Goal: Answer question/provide support

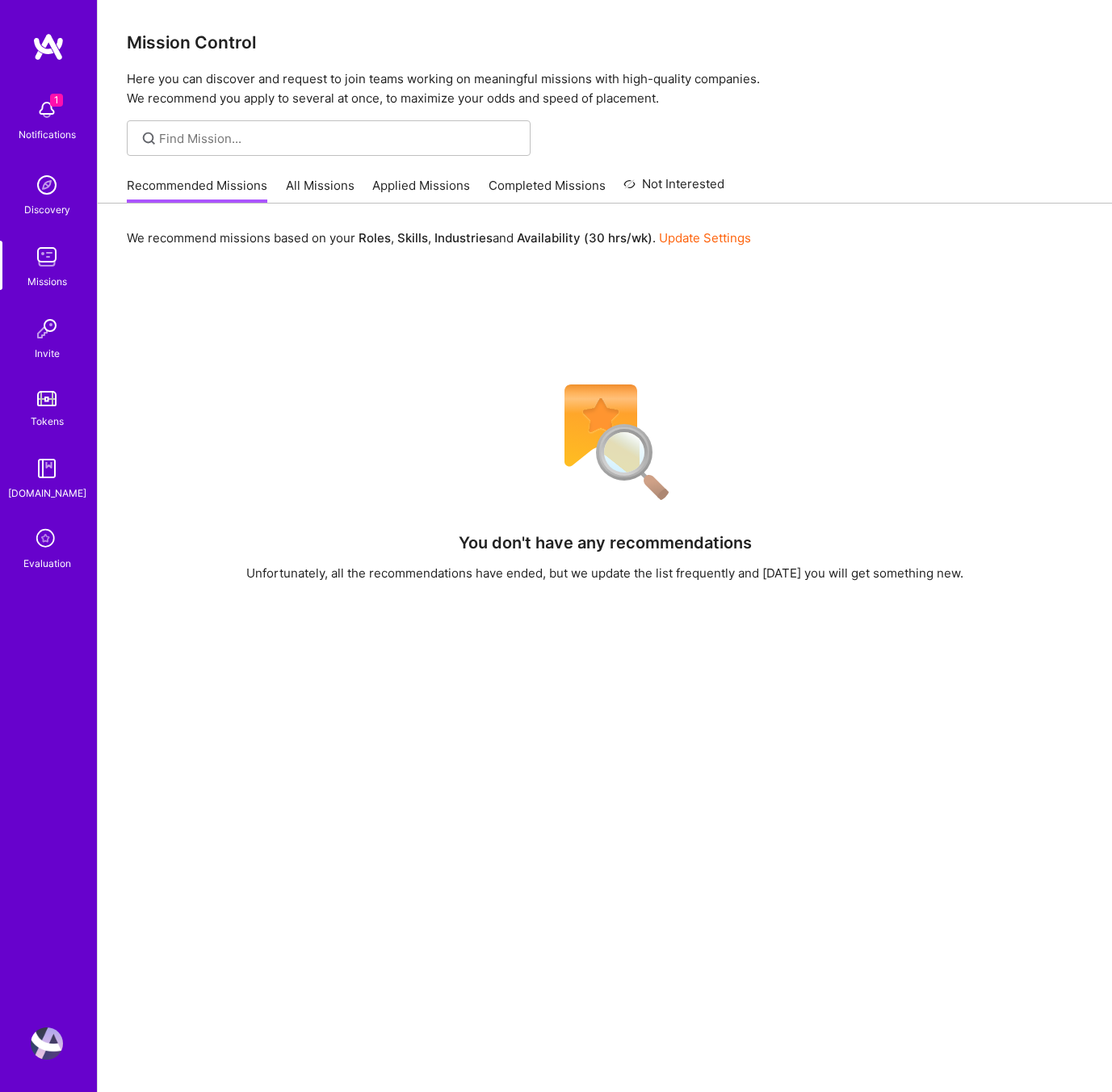
click at [65, 550] on link "Evaluation" at bounding box center [47, 547] width 100 height 48
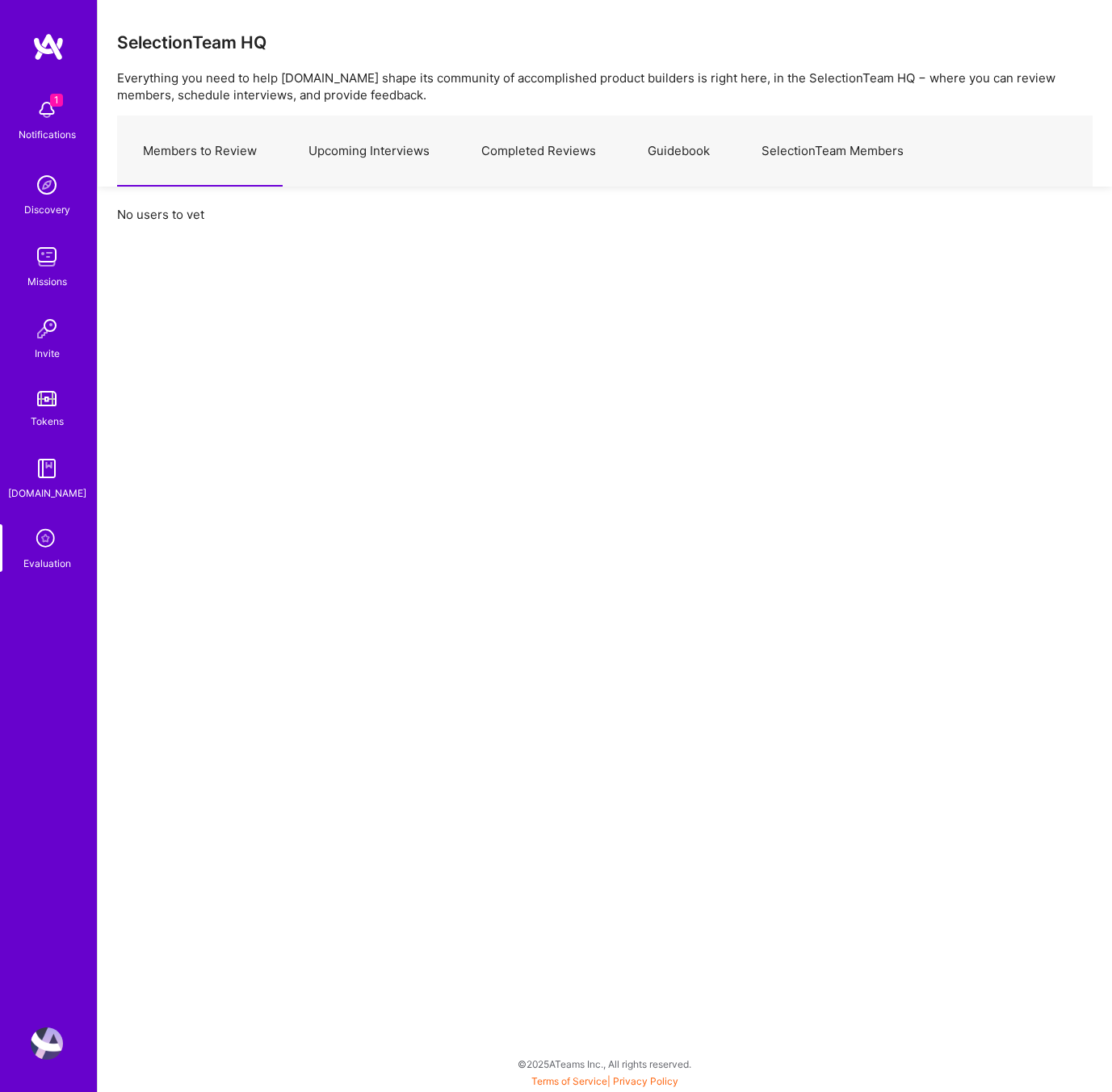
click at [407, 148] on link "Upcoming Interviews" at bounding box center [369, 151] width 173 height 70
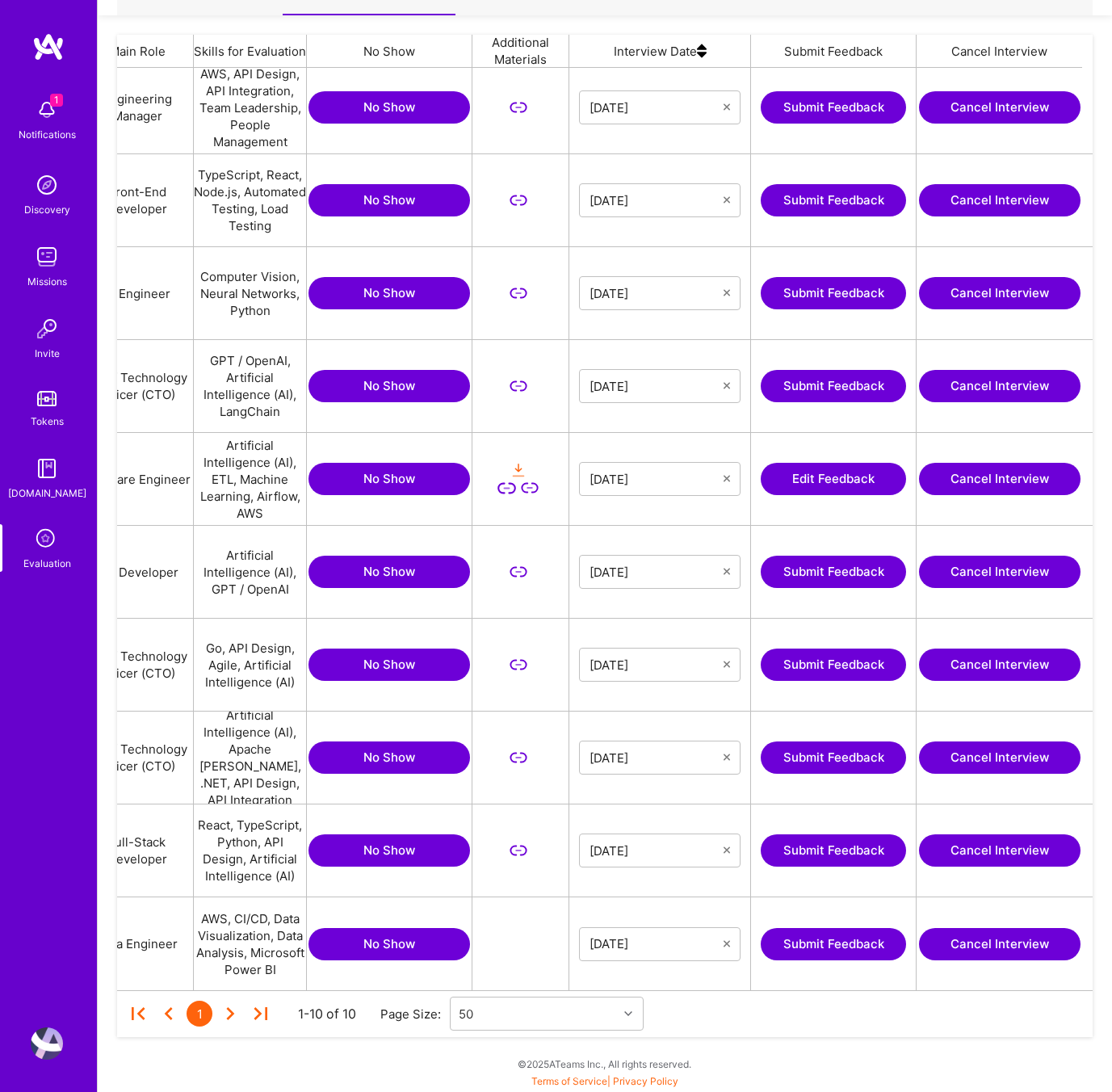
scroll to position [0, 312]
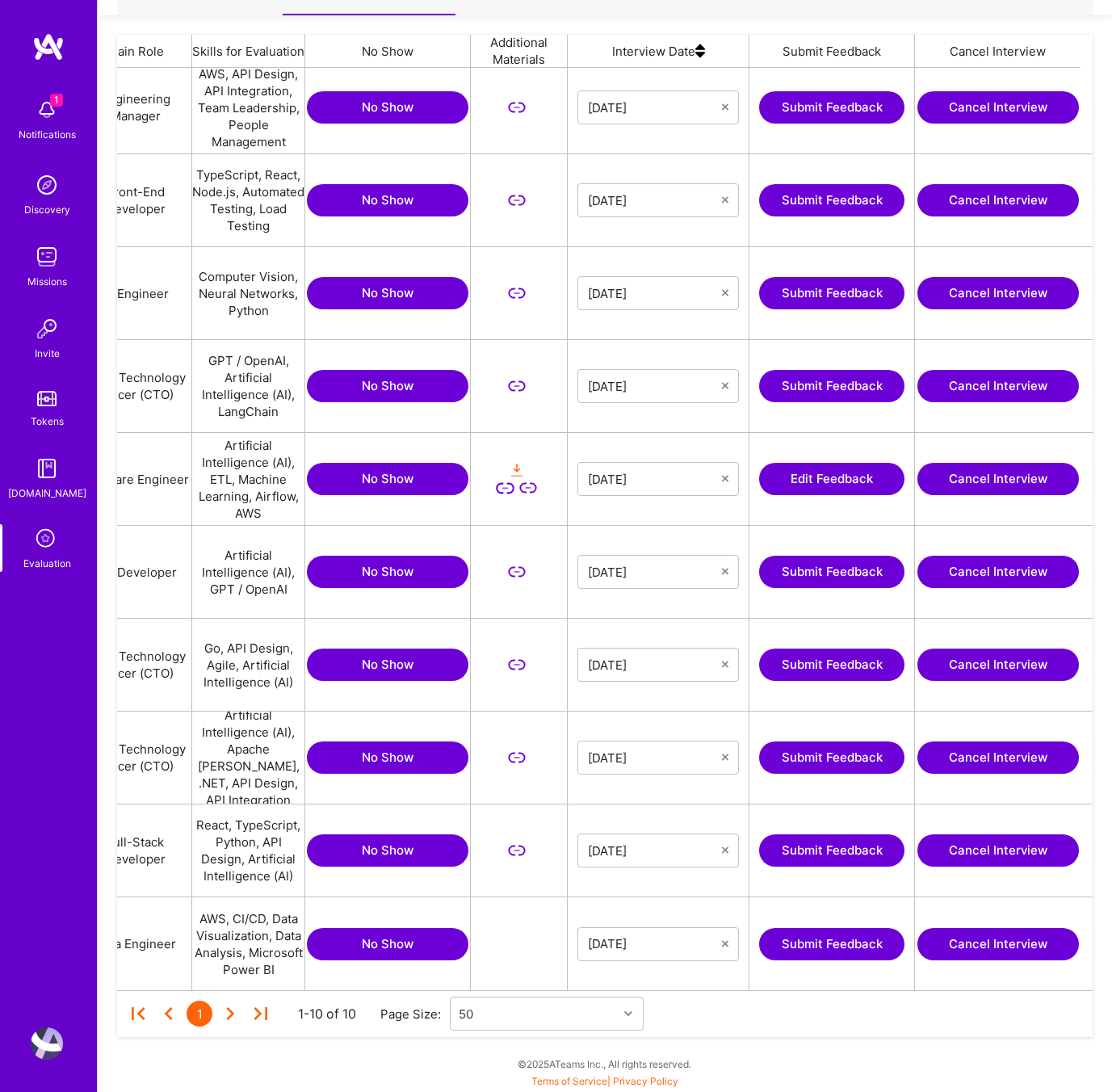
click at [804, 572] on button "Submit Feedback" at bounding box center [831, 571] width 145 height 32
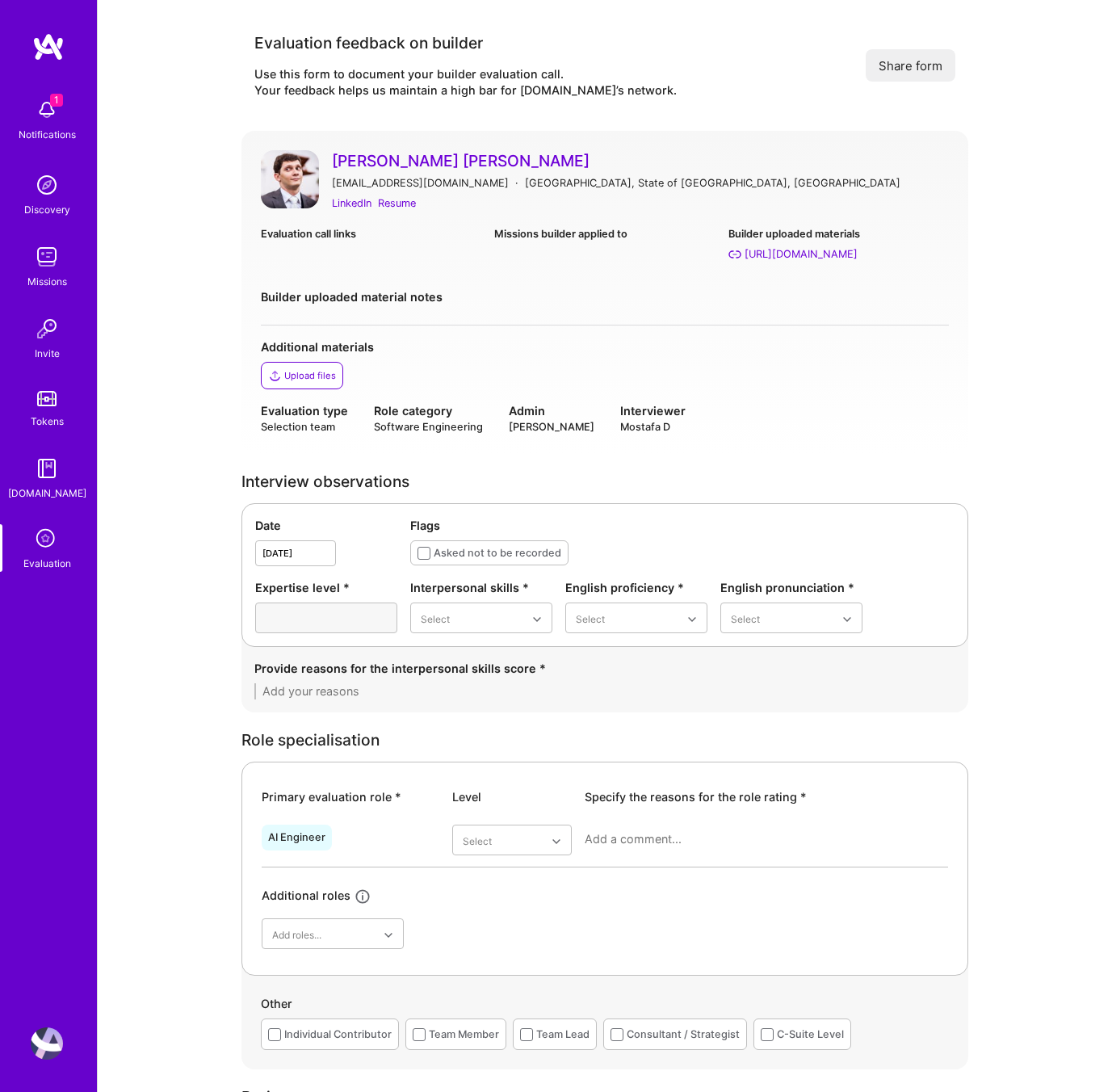
click at [47, 1045] on img at bounding box center [46, 1042] width 32 height 32
click at [700, 279] on div "Evaluation call links Missions builder applied to Builder uploaded materials ht…" at bounding box center [605, 275] width 689 height 100
click at [579, 299] on div "Builder uploaded material notes" at bounding box center [605, 296] width 689 height 17
click at [354, 202] on div "LinkedIn" at bounding box center [351, 203] width 40 height 17
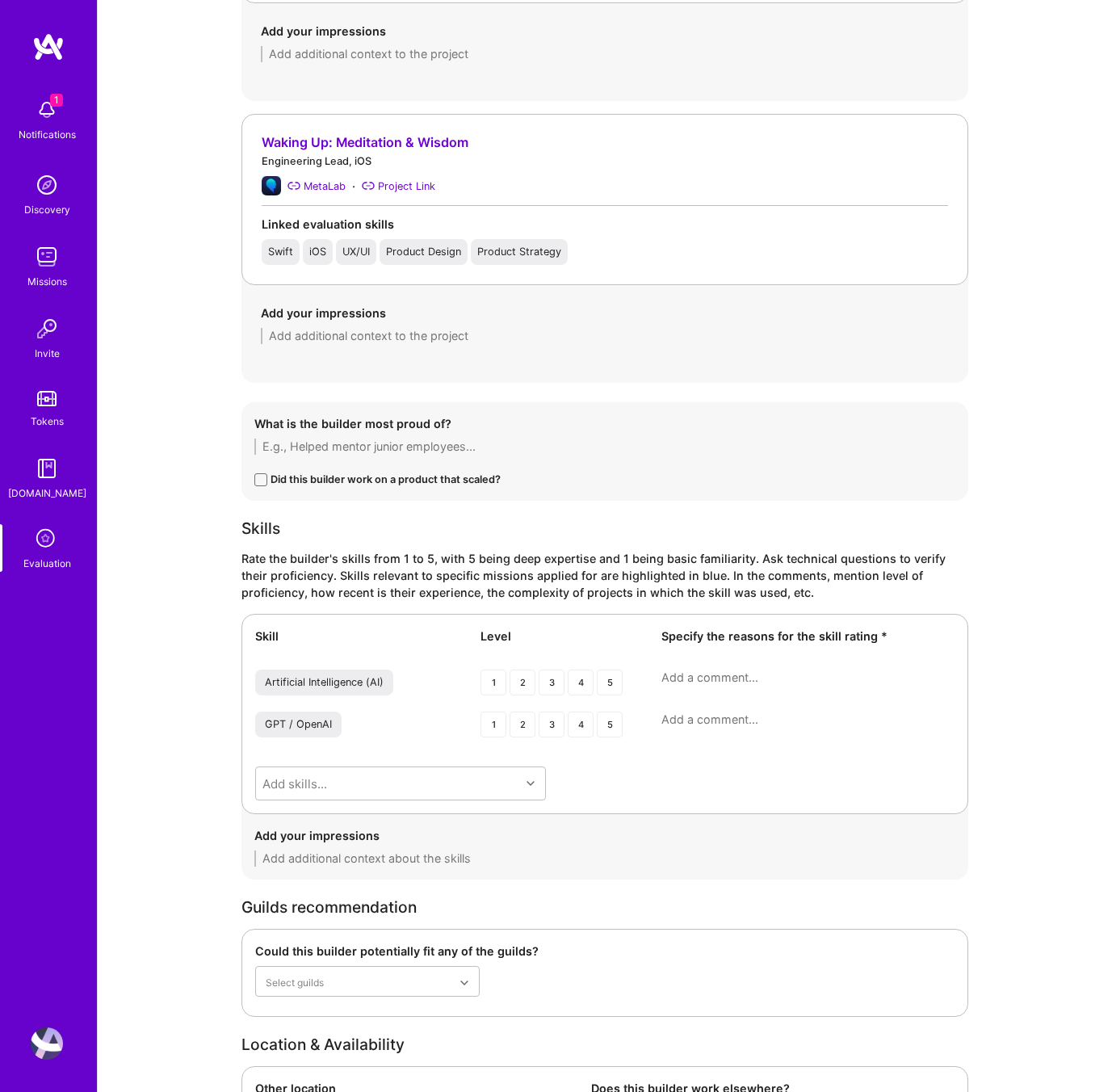
scroll to position [1387, 0]
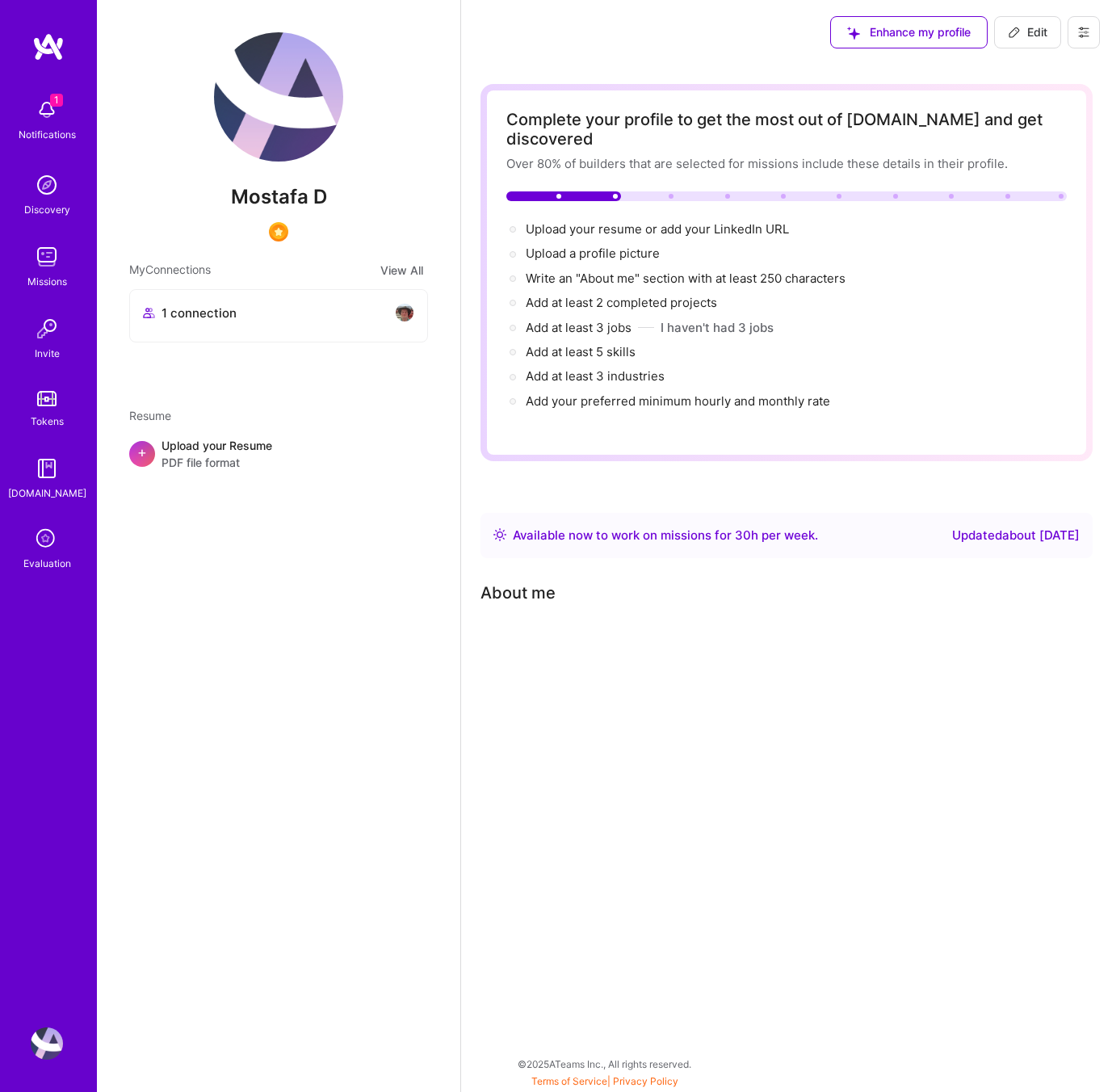
click at [1030, 35] on span "Edit" at bounding box center [1027, 32] width 40 height 17
select select "US"
select select "Right Now"
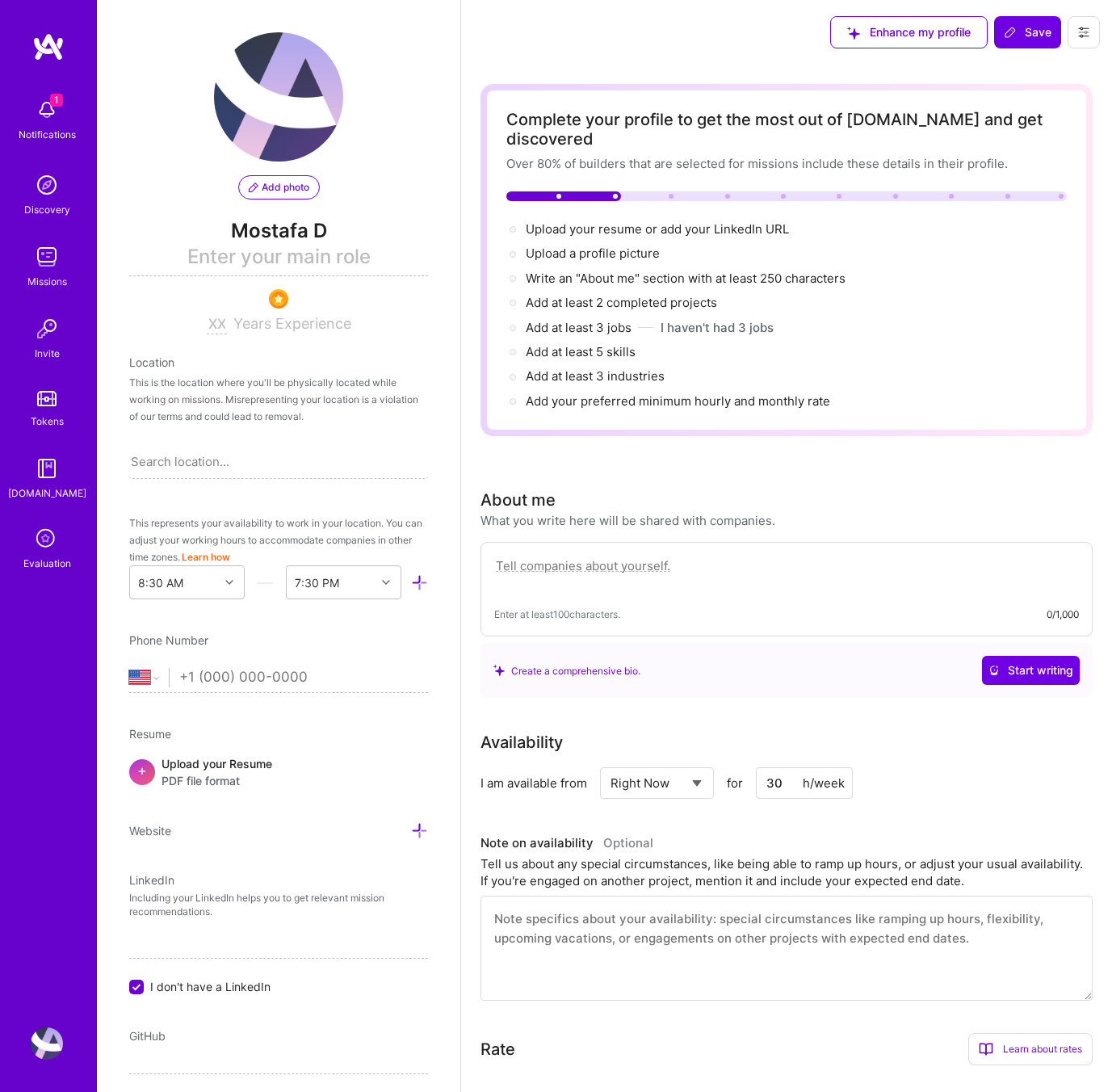
click at [1093, 30] on button at bounding box center [1084, 32] width 32 height 32
click at [1052, 65] on button "Settings" at bounding box center [1040, 69] width 121 height 41
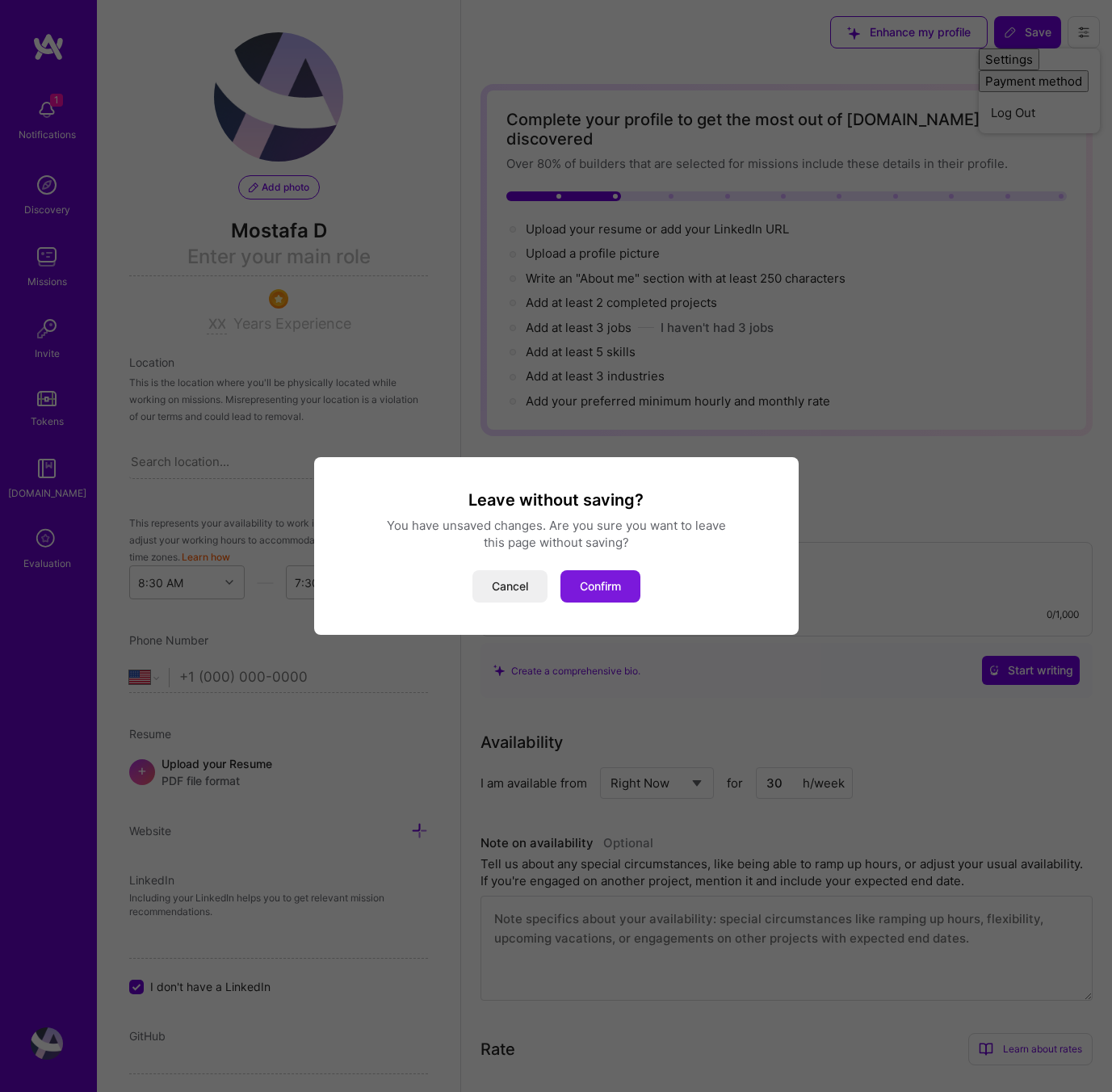
click at [605, 578] on button "Confirm" at bounding box center [601, 586] width 80 height 32
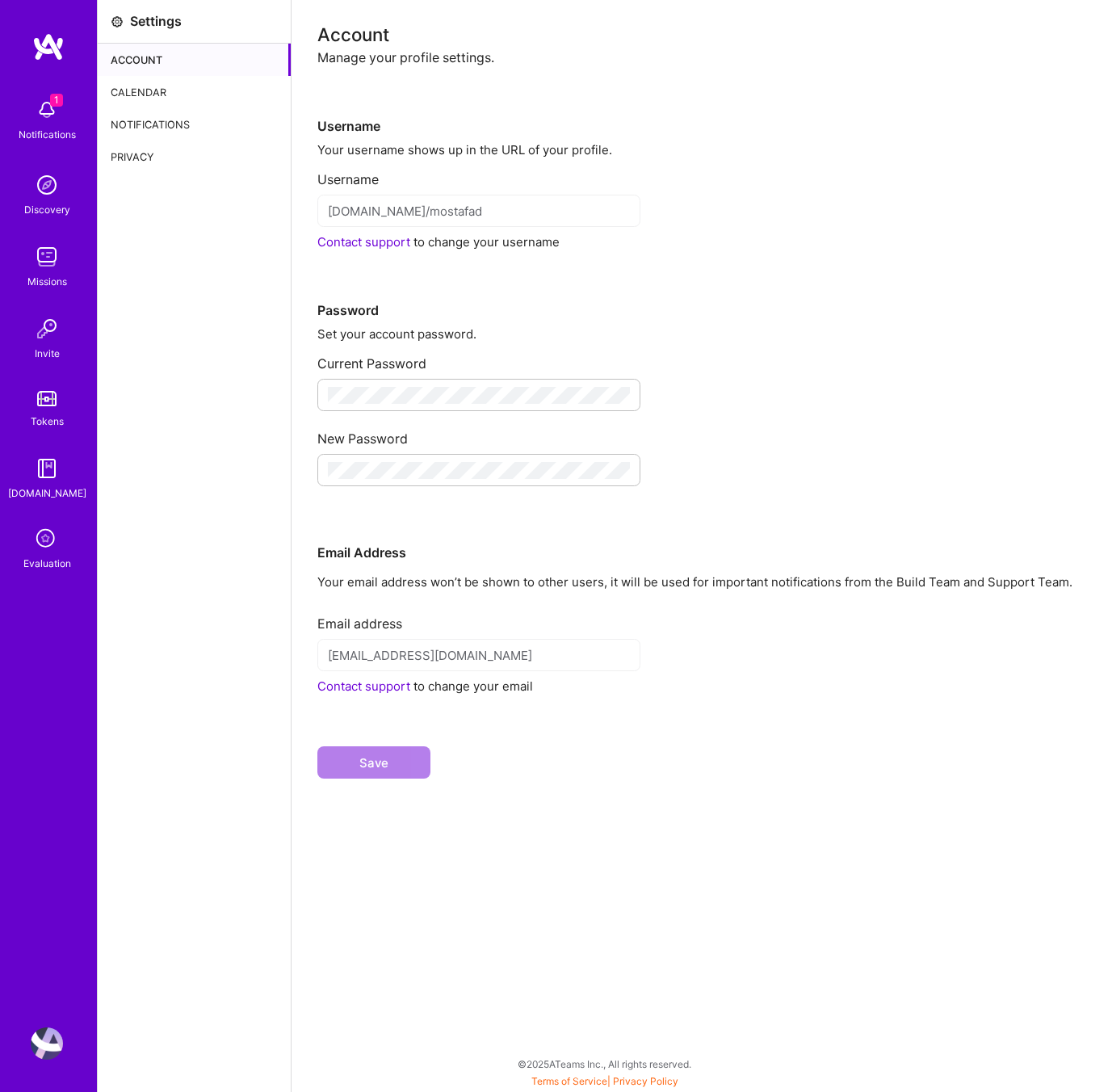
click at [175, 95] on div "Calendar" at bounding box center [194, 92] width 193 height 32
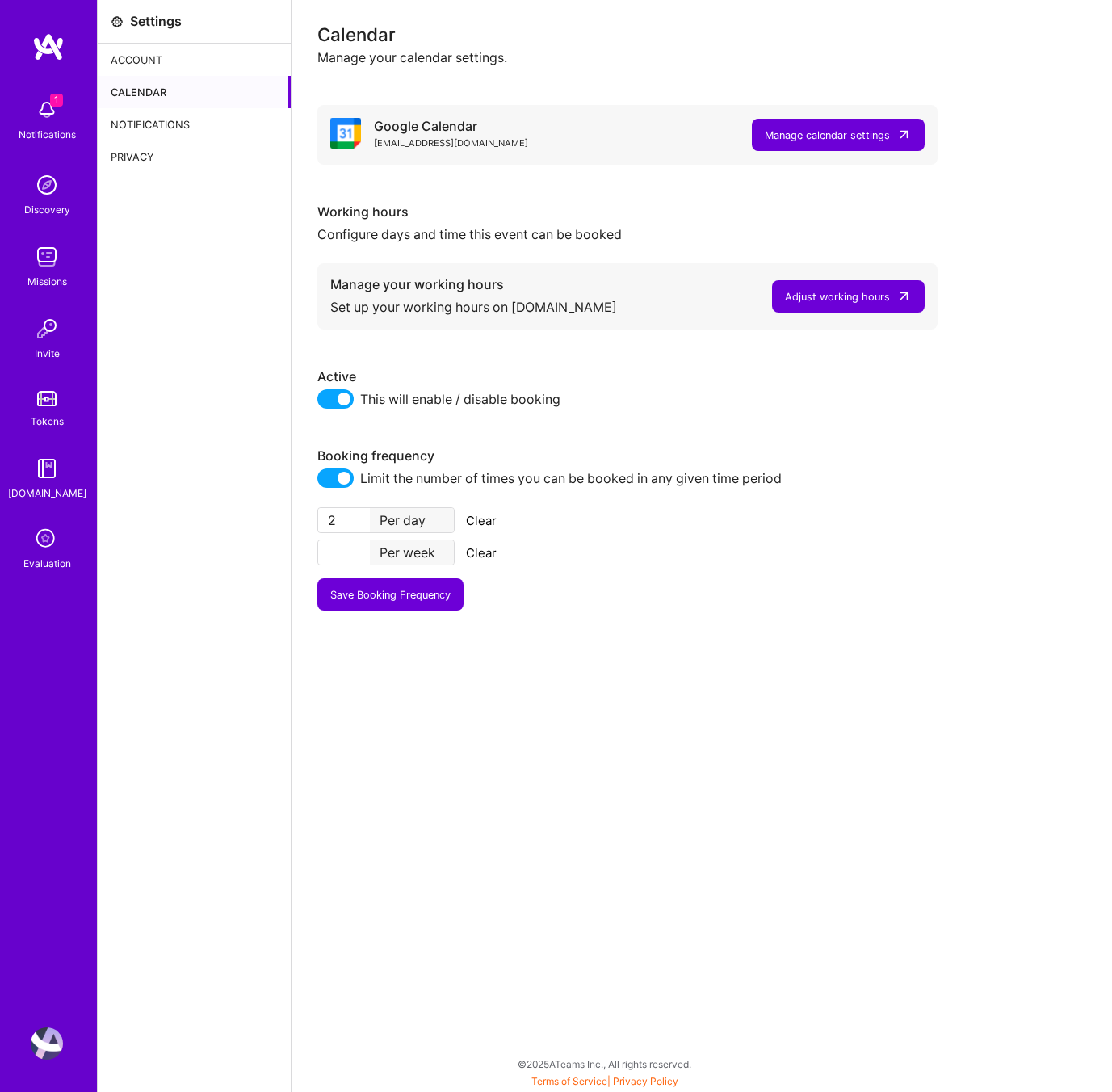
click at [853, 305] on button "Adjust working hours" at bounding box center [849, 295] width 153 height 32
click at [48, 532] on icon at bounding box center [46, 538] width 30 height 30
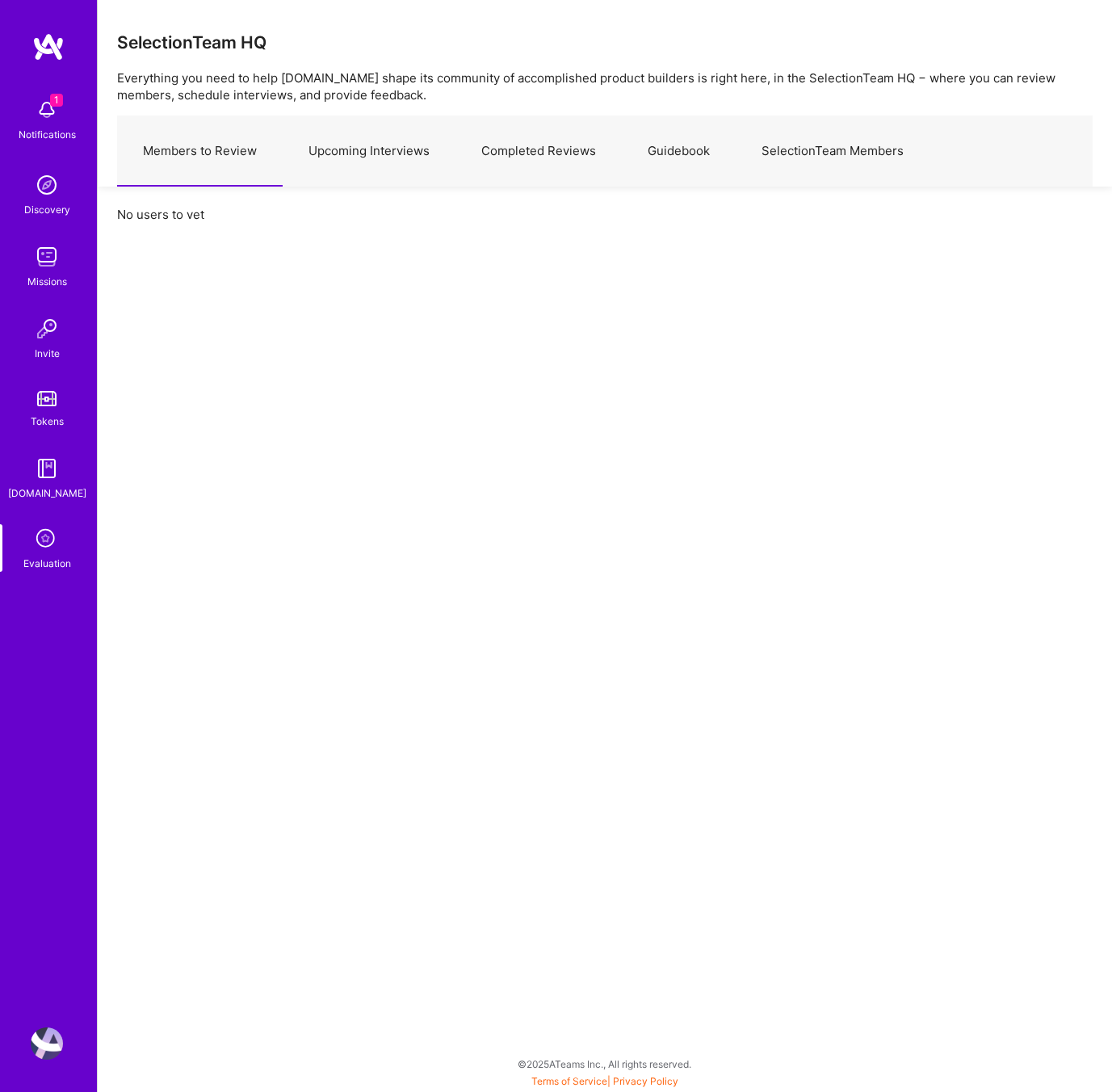
click at [346, 168] on link "Upcoming Interviews" at bounding box center [369, 151] width 173 height 70
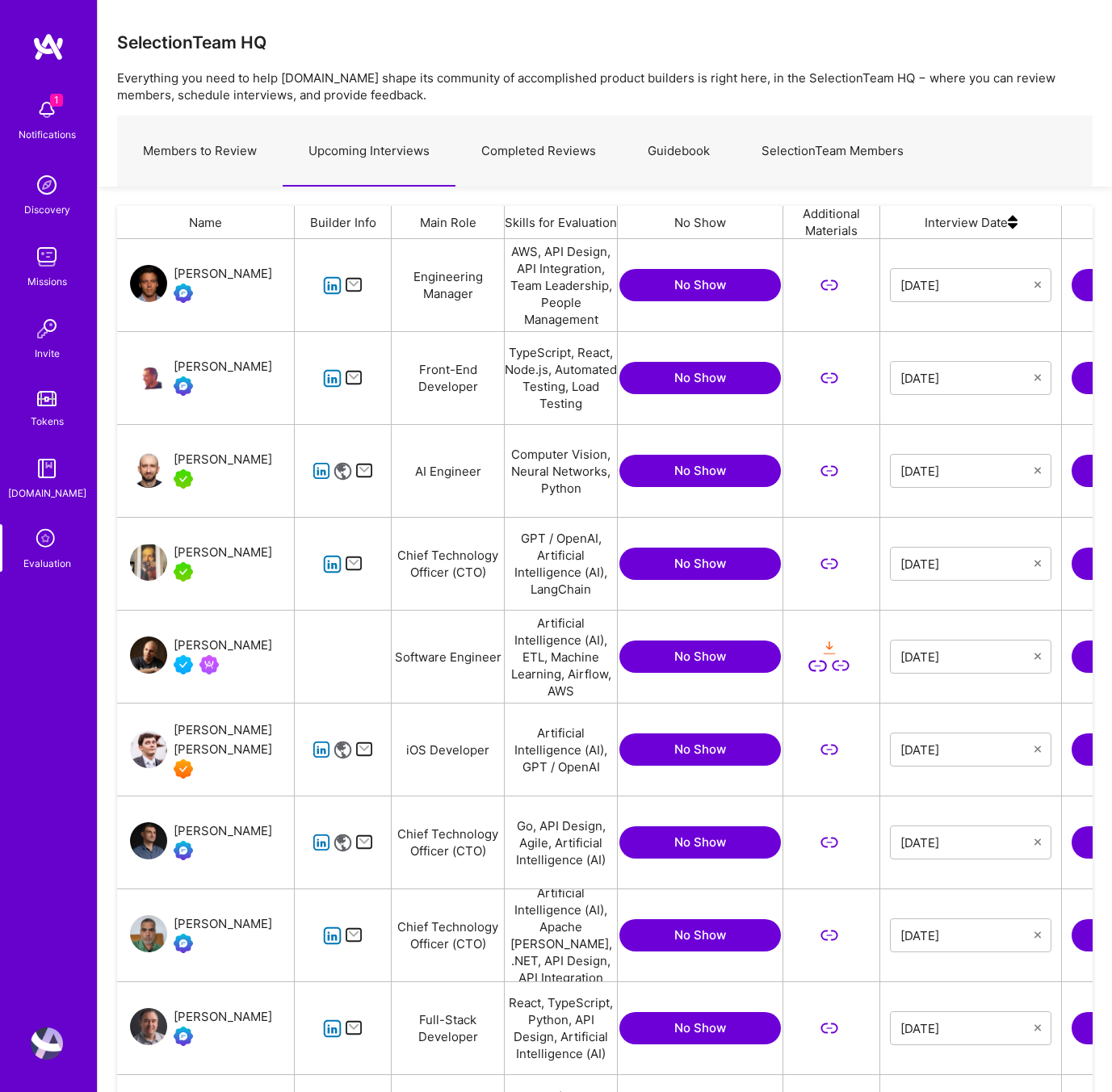
scroll to position [7, 0]
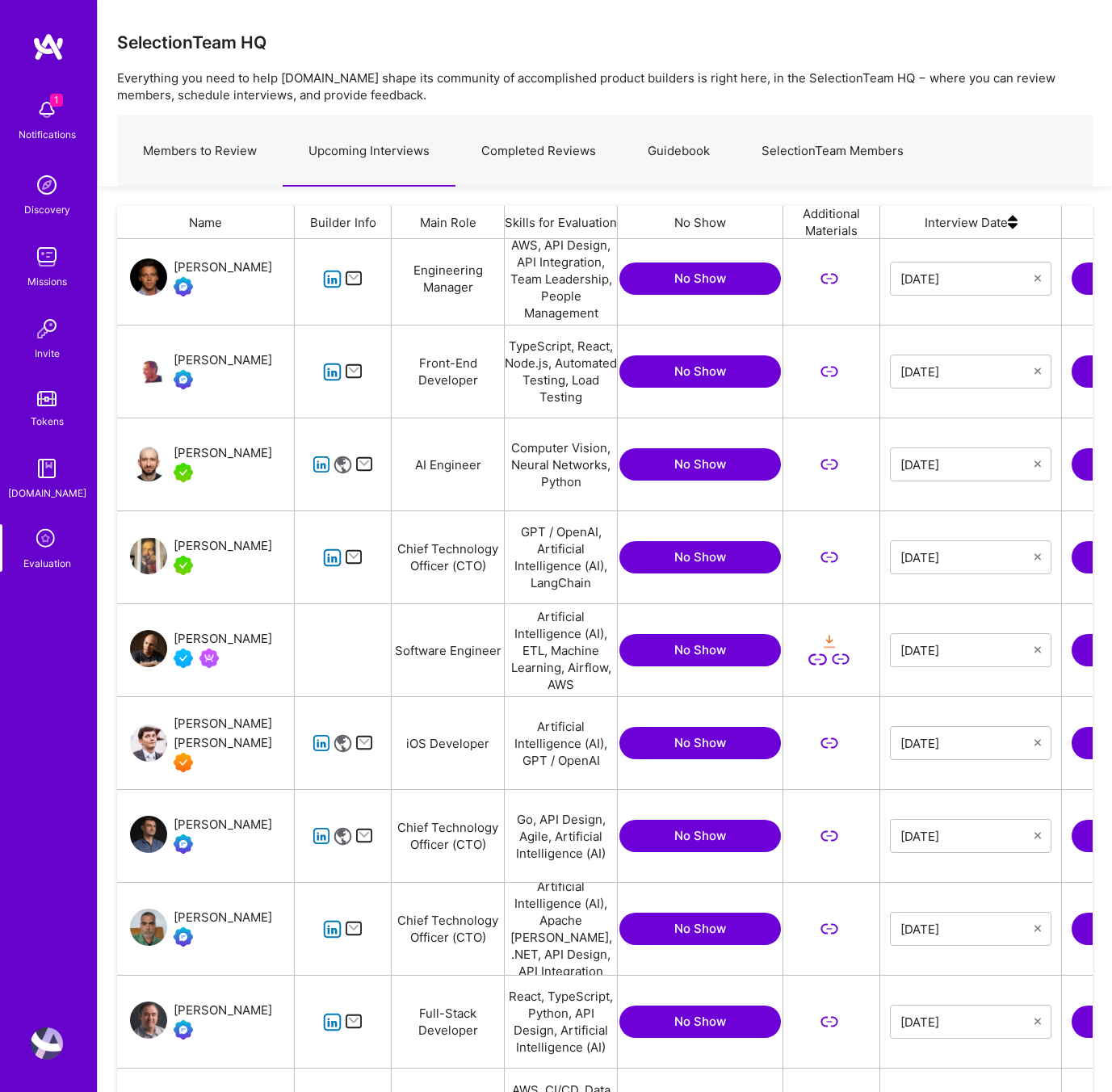
click at [320, 838] on icon "grid" at bounding box center [321, 836] width 19 height 19
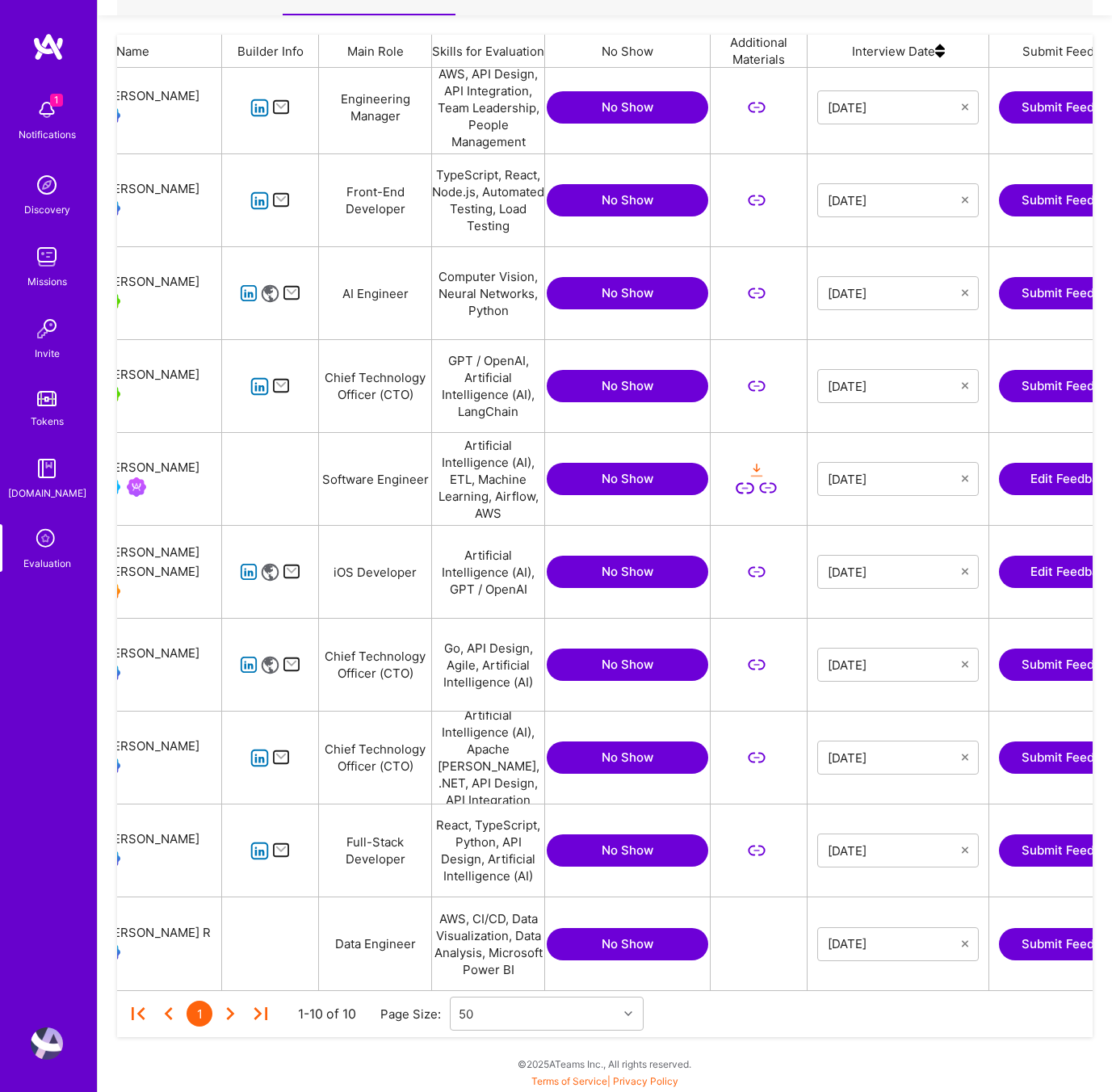
scroll to position [0, 312]
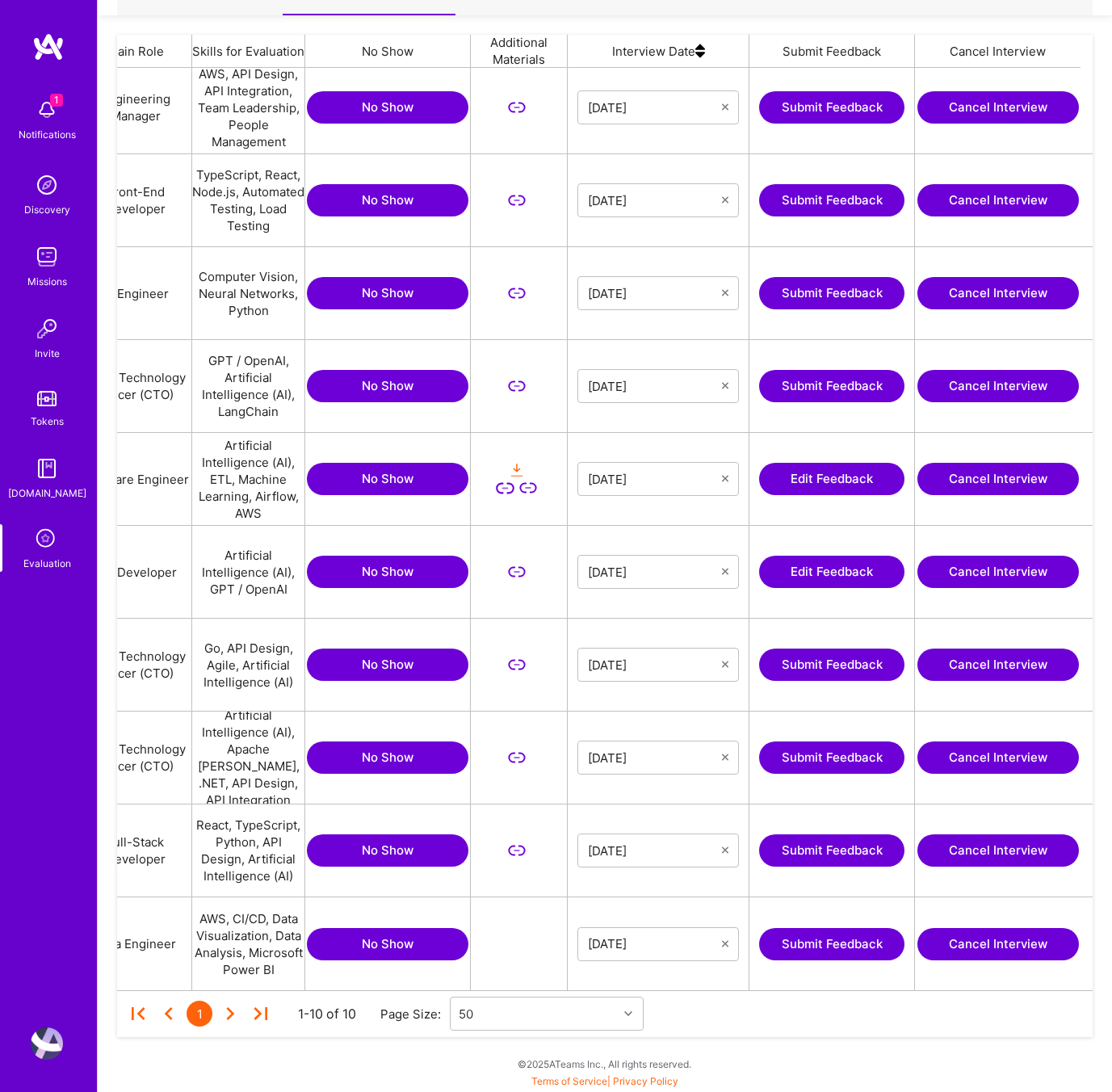
click at [827, 669] on button "Submit Feedback" at bounding box center [831, 664] width 145 height 32
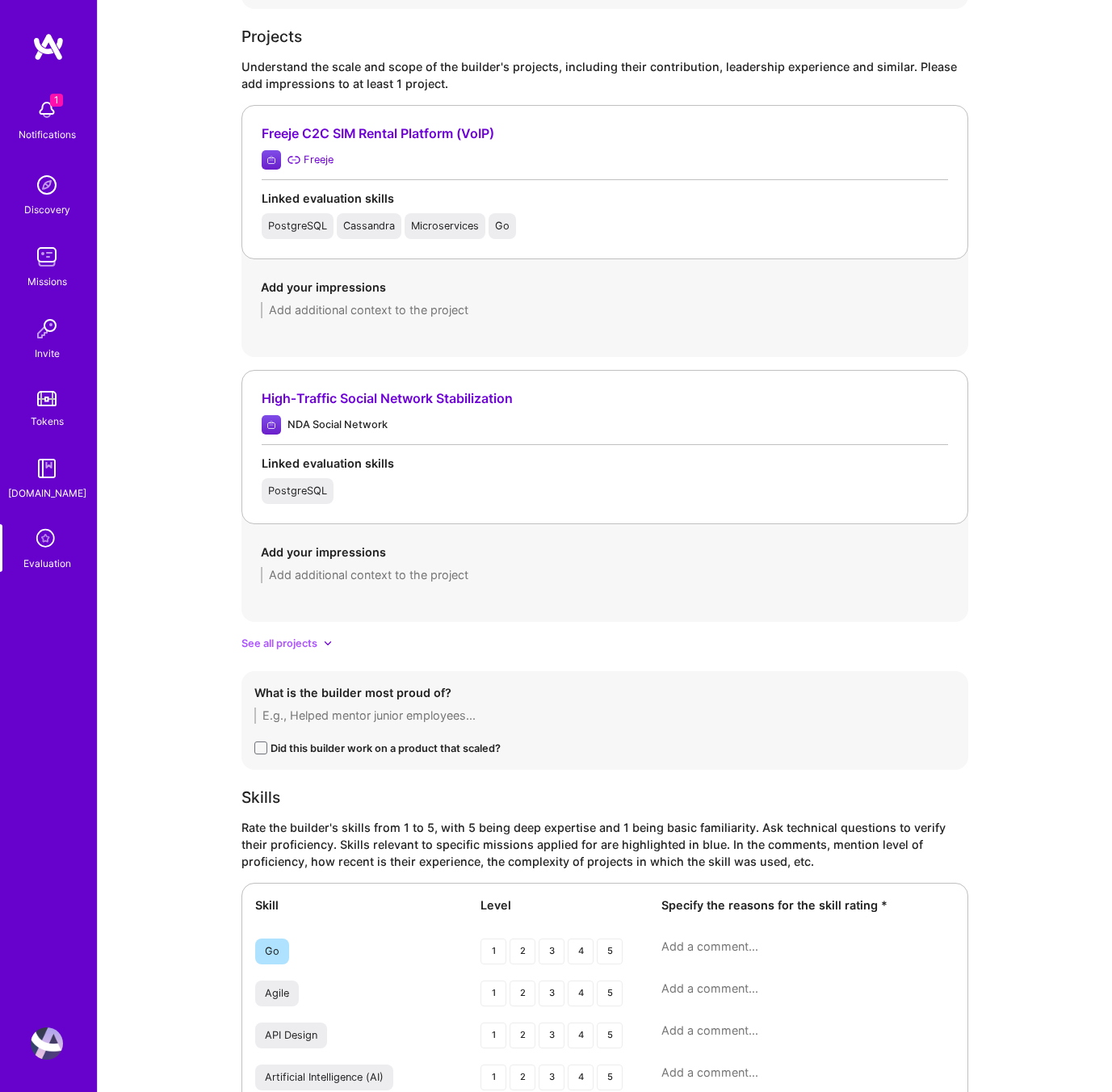
scroll to position [874, 0]
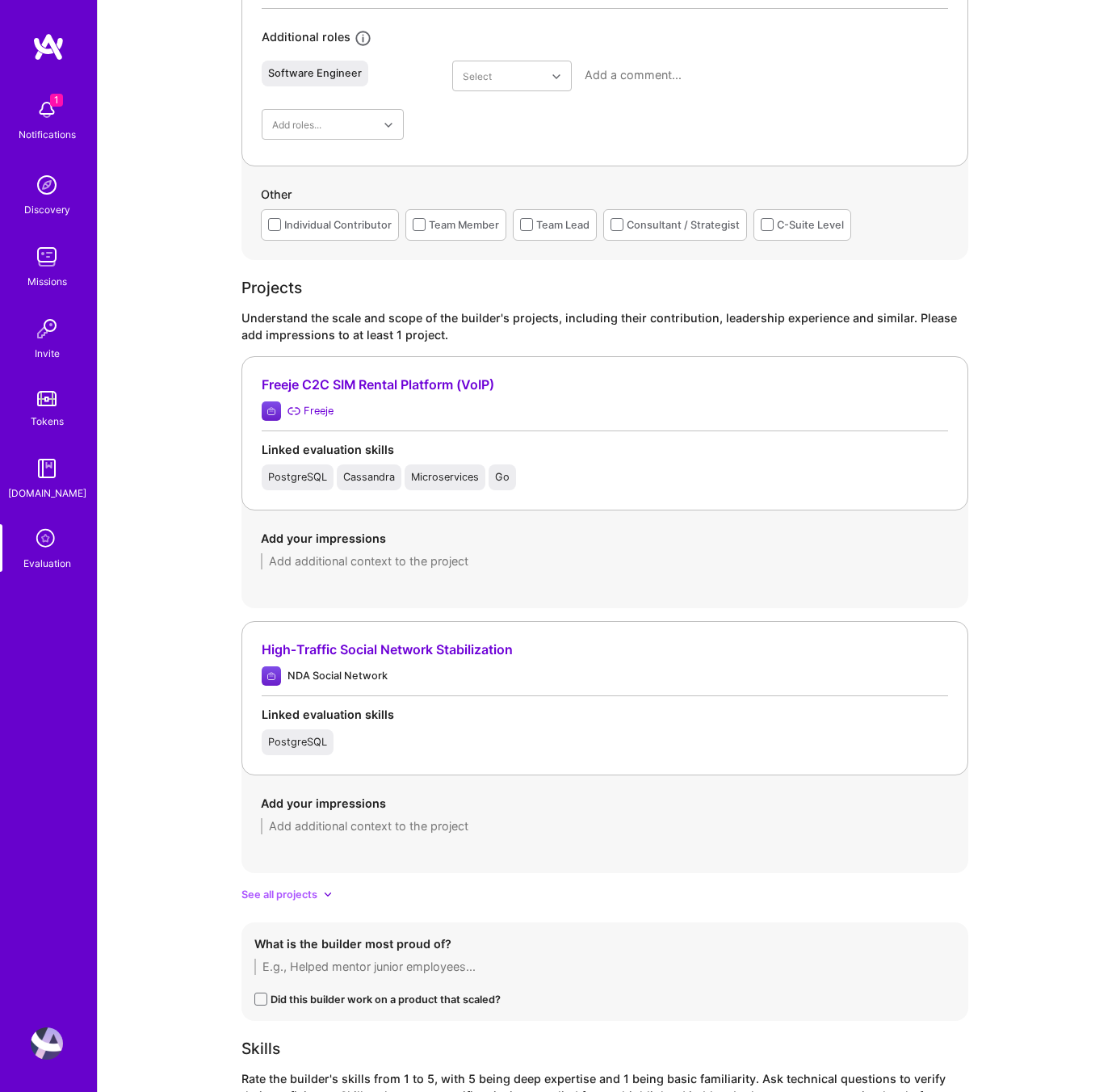
click at [299, 885] on span "See all projects" at bounding box center [280, 893] width 76 height 17
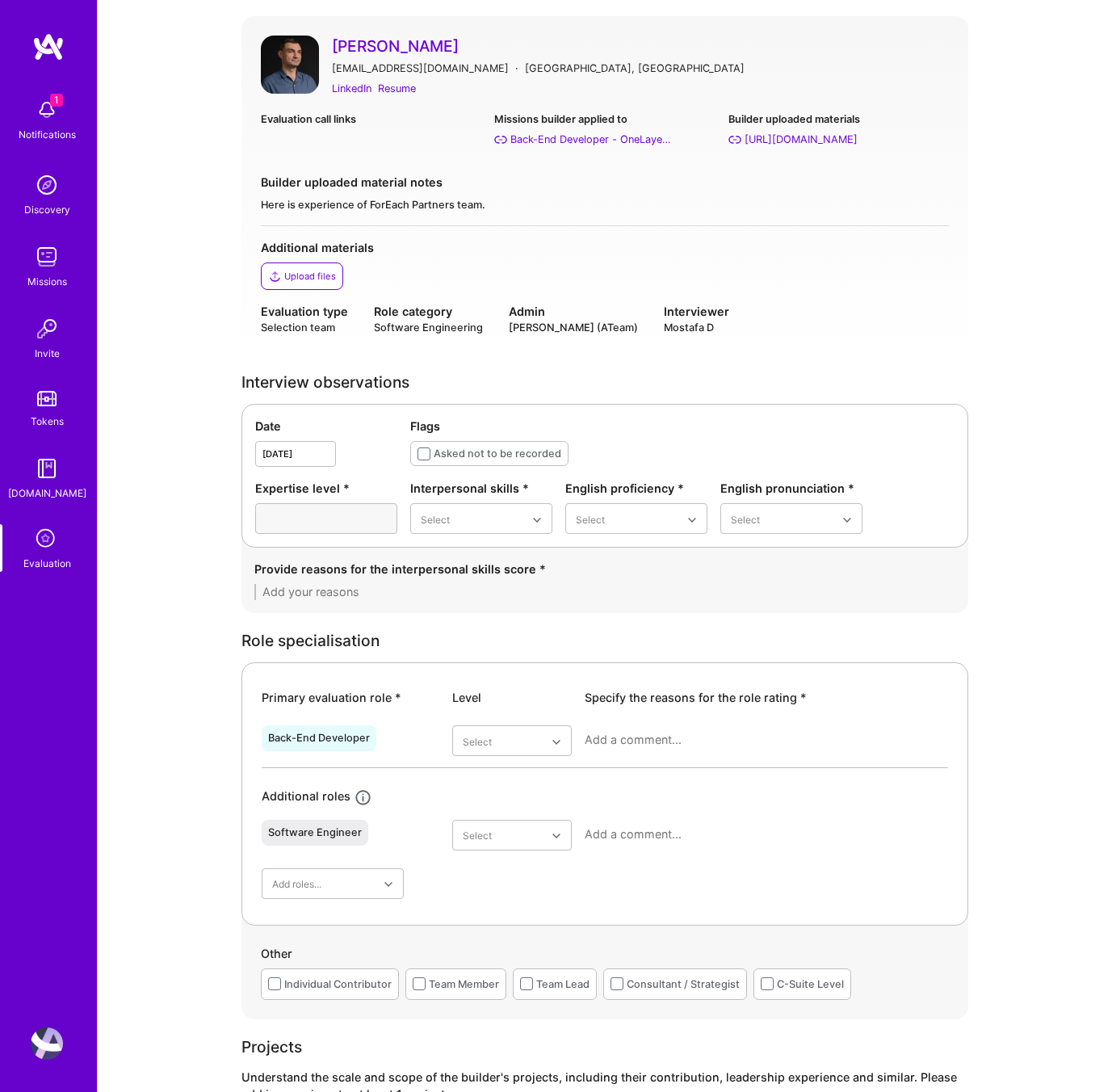
scroll to position [0, 0]
